Goal: Task Accomplishment & Management: Complete application form

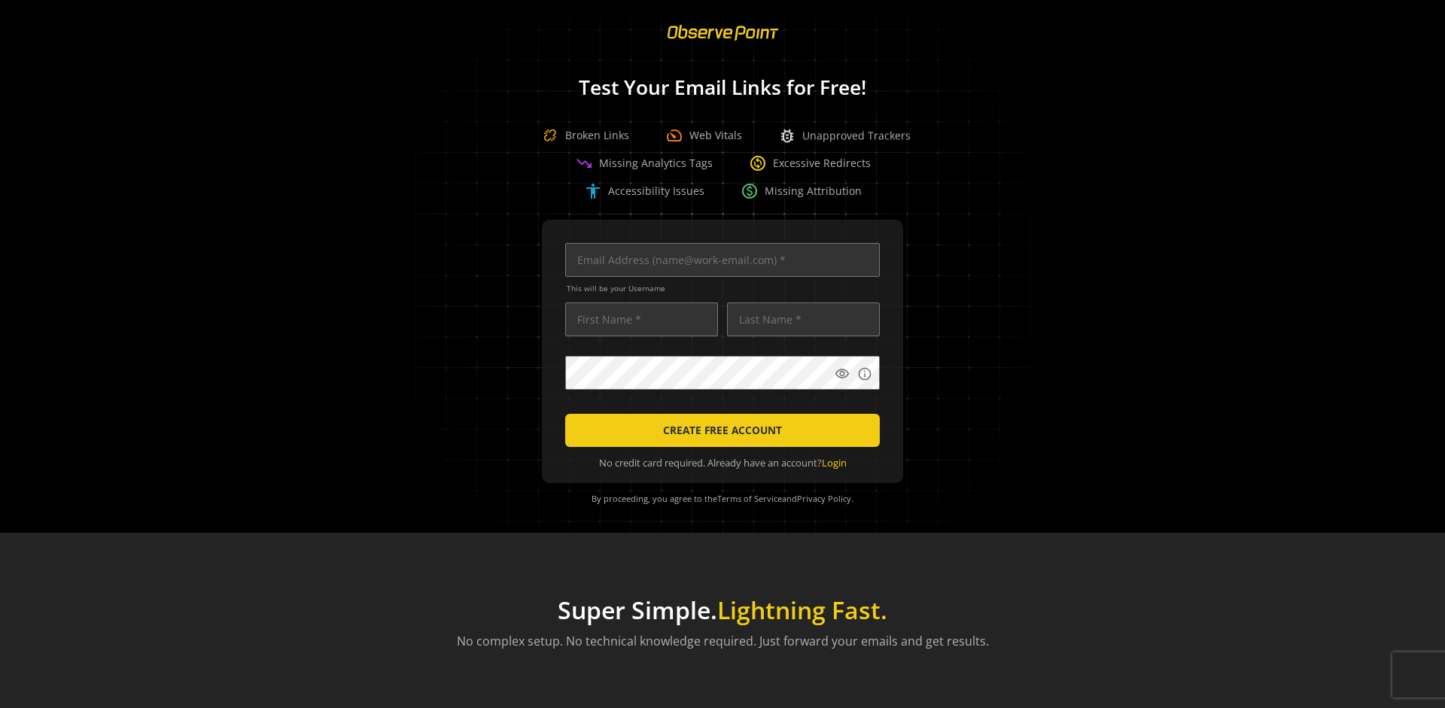
scroll to position [0, 4871]
click at [719, 260] on input "text" at bounding box center [722, 260] width 315 height 34
type input "[EMAIL_ADDRESS][DOMAIN_NAME]"
click at [638, 319] on input "text" at bounding box center [641, 320] width 153 height 34
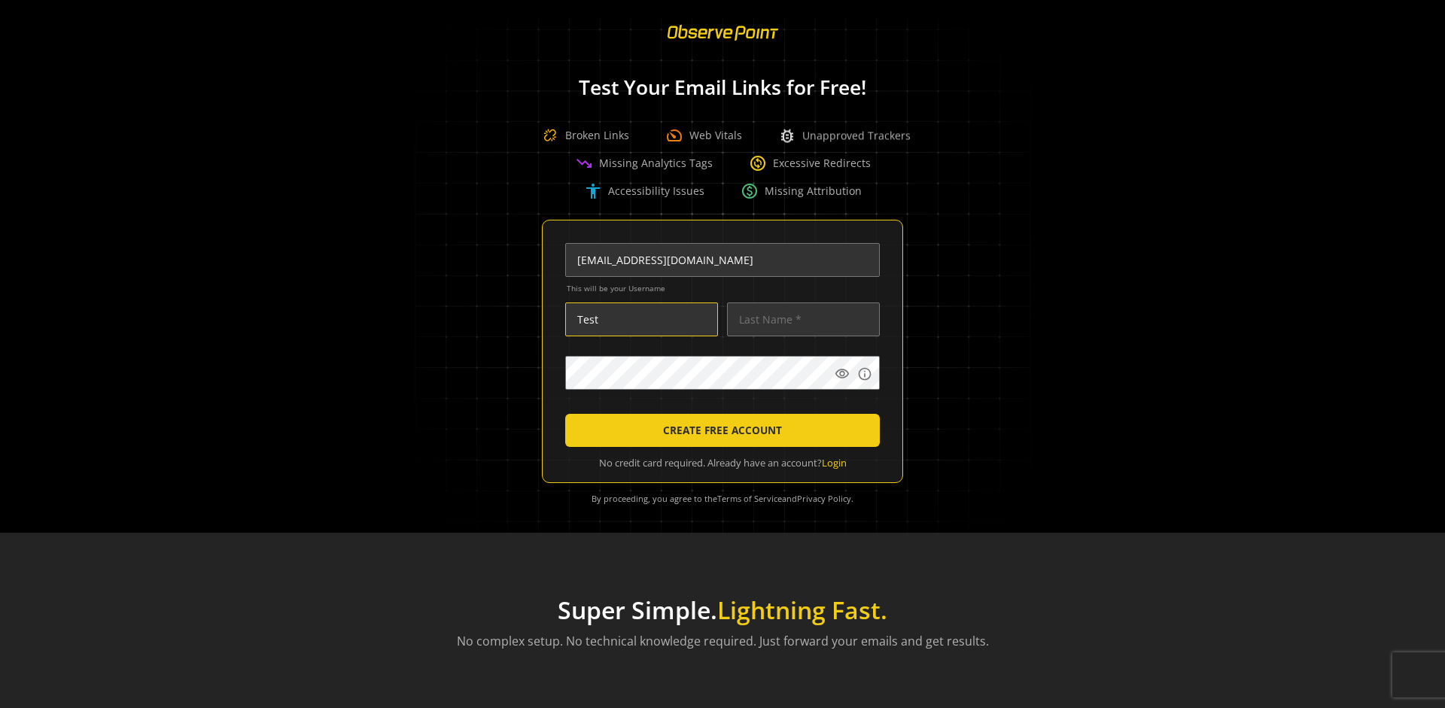
scroll to position [0, 0]
type input "Test"
click at [799, 319] on input "text" at bounding box center [803, 320] width 153 height 34
type input "Test"
click at [927, 410] on body "Loading... Test Your Email Links for Free! Broken Links speed Web Vitals bug_re…" at bounding box center [722, 354] width 1445 height 708
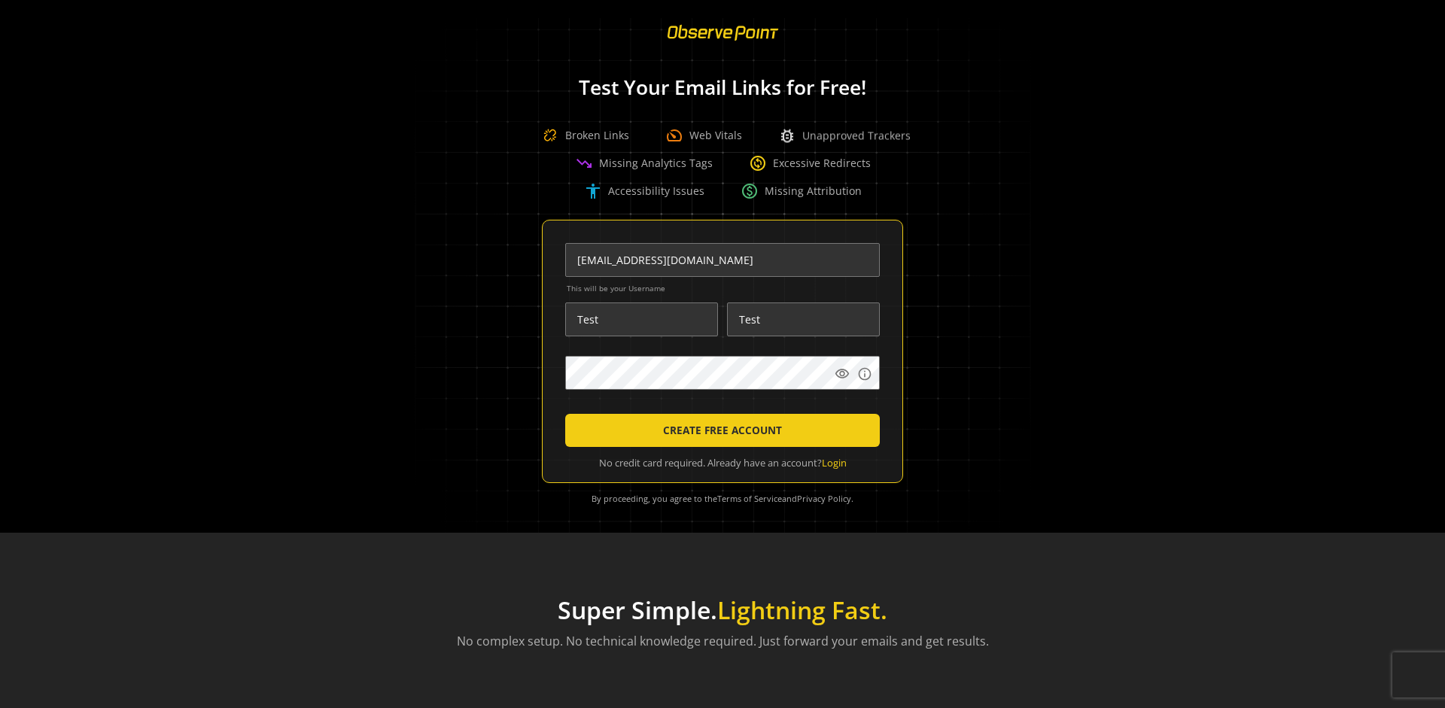
click at [719, 431] on span "CREATE FREE ACCOUNT" at bounding box center [722, 430] width 119 height 27
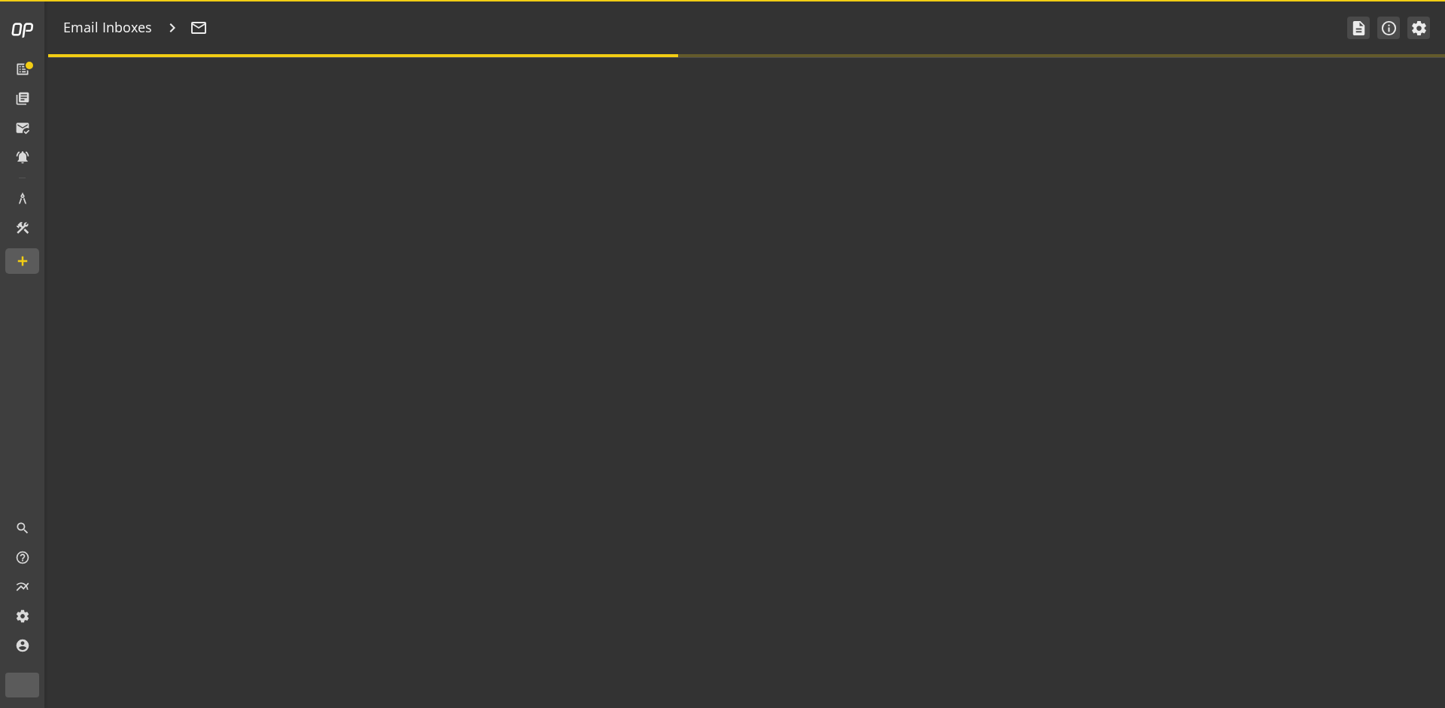
type textarea "Welcome to ObservePoint! This is your default email inbox for testing."
